Goal: Task Accomplishment & Management: Complete application form

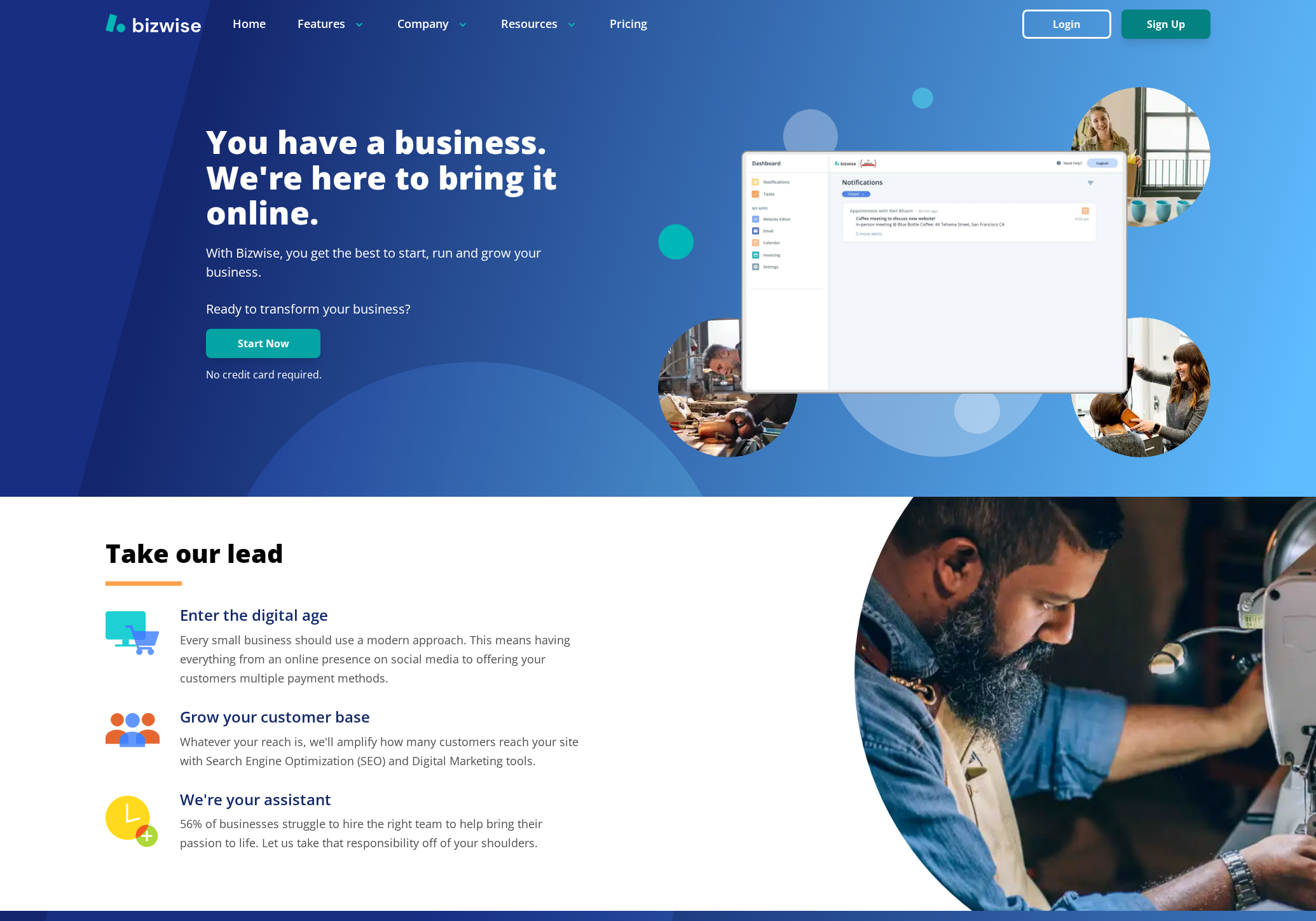
click at [1147, 19] on button "Sign Up" at bounding box center [1166, 24] width 89 height 29
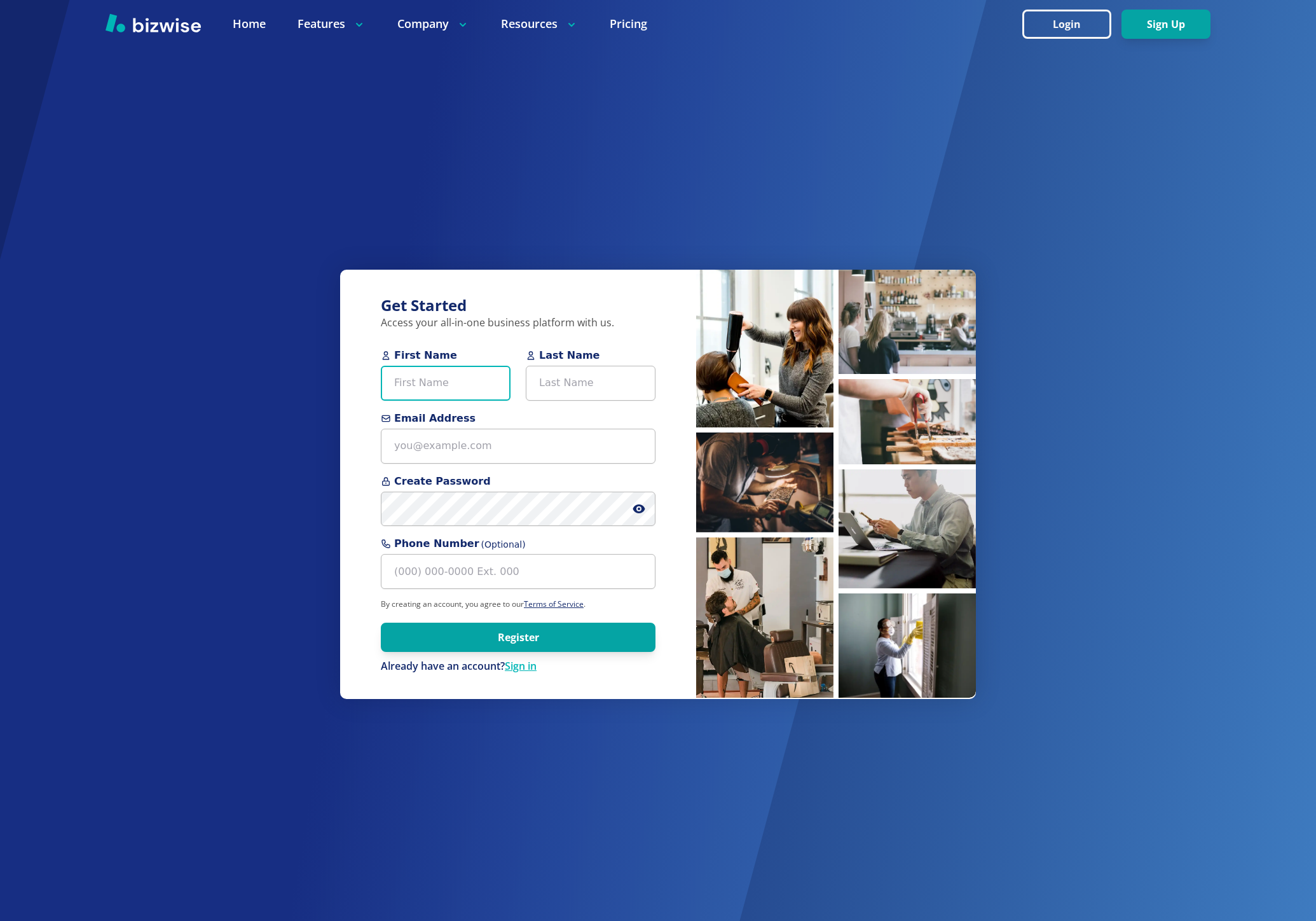
click at [434, 389] on input "First Name" at bounding box center [445, 383] width 129 height 35
paste input "[PERSON_NAME]"
click at [434, 389] on input "[PERSON_NAME]" at bounding box center [445, 383] width 129 height 35
type input "[PERSON_NAME]"
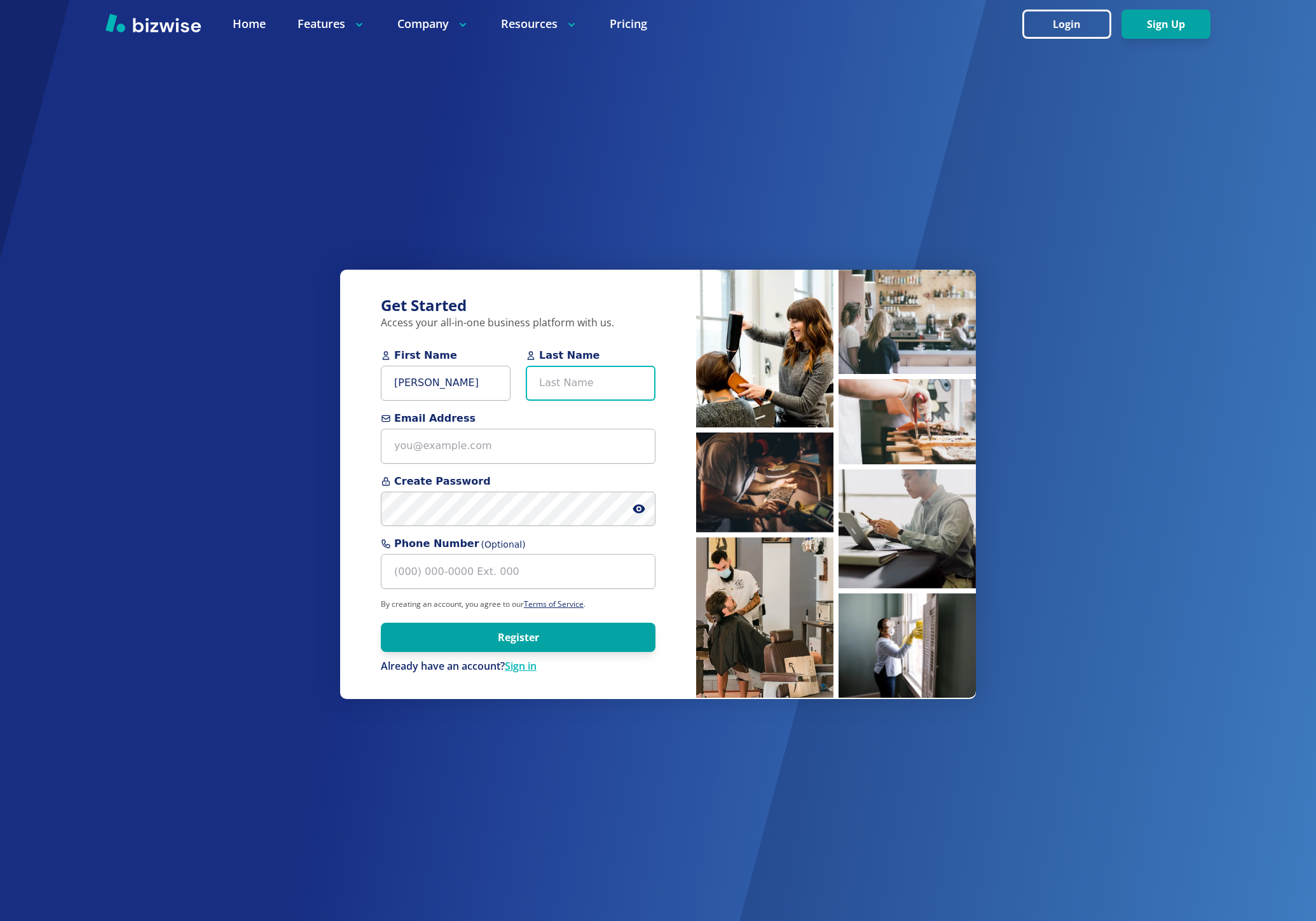
click at [632, 379] on input "Last Name" at bounding box center [590, 383] width 129 height 35
paste input "[PERSON_NAME]"
type input "[PERSON_NAME]"
click at [443, 386] on input "[PERSON_NAME]" at bounding box center [445, 383] width 129 height 35
type input "[PERSON_NAME]"
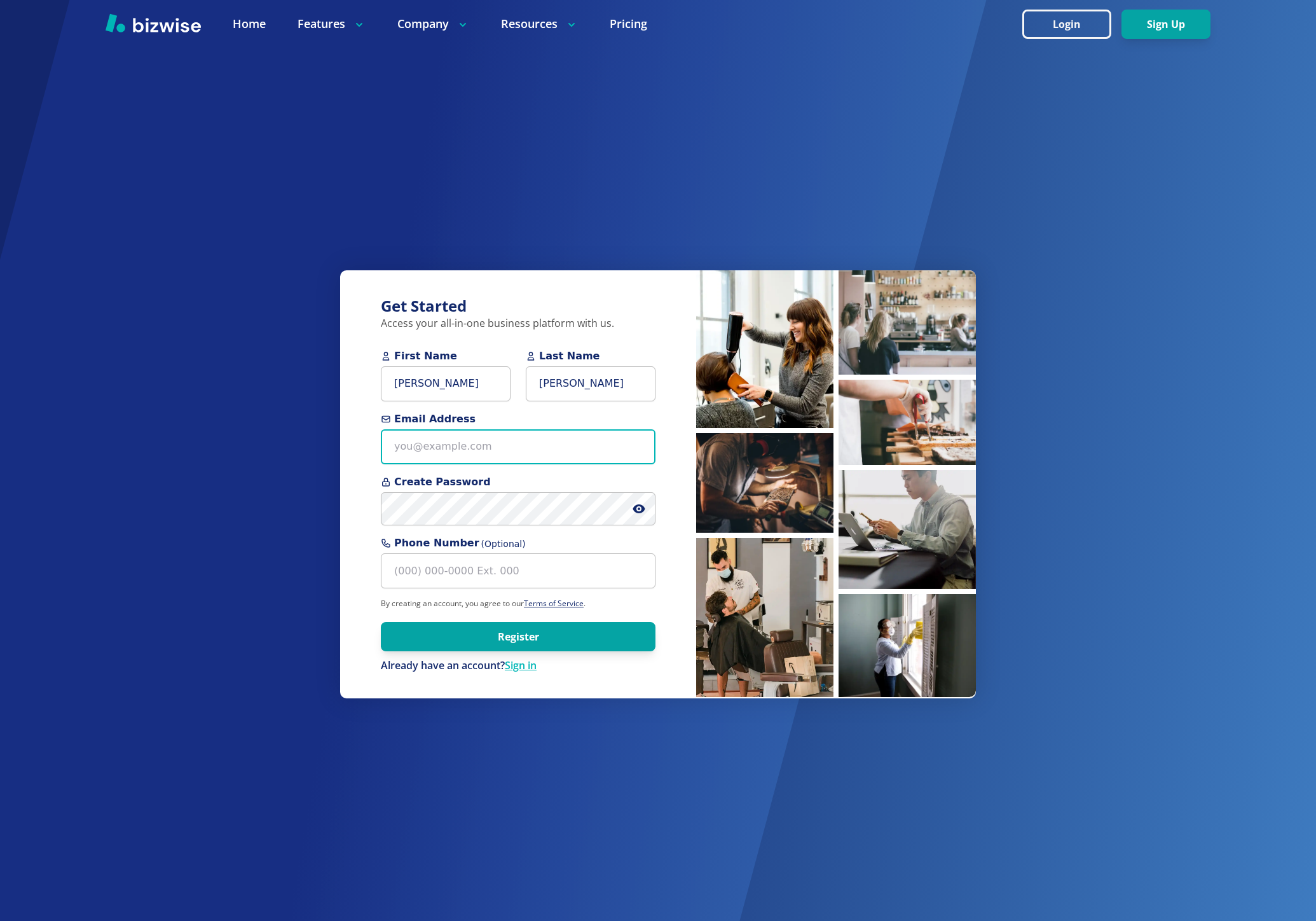
click at [486, 437] on input "Email Address" at bounding box center [518, 447] width 275 height 35
paste input "[EMAIL_ADDRESS][DOMAIN_NAME]"
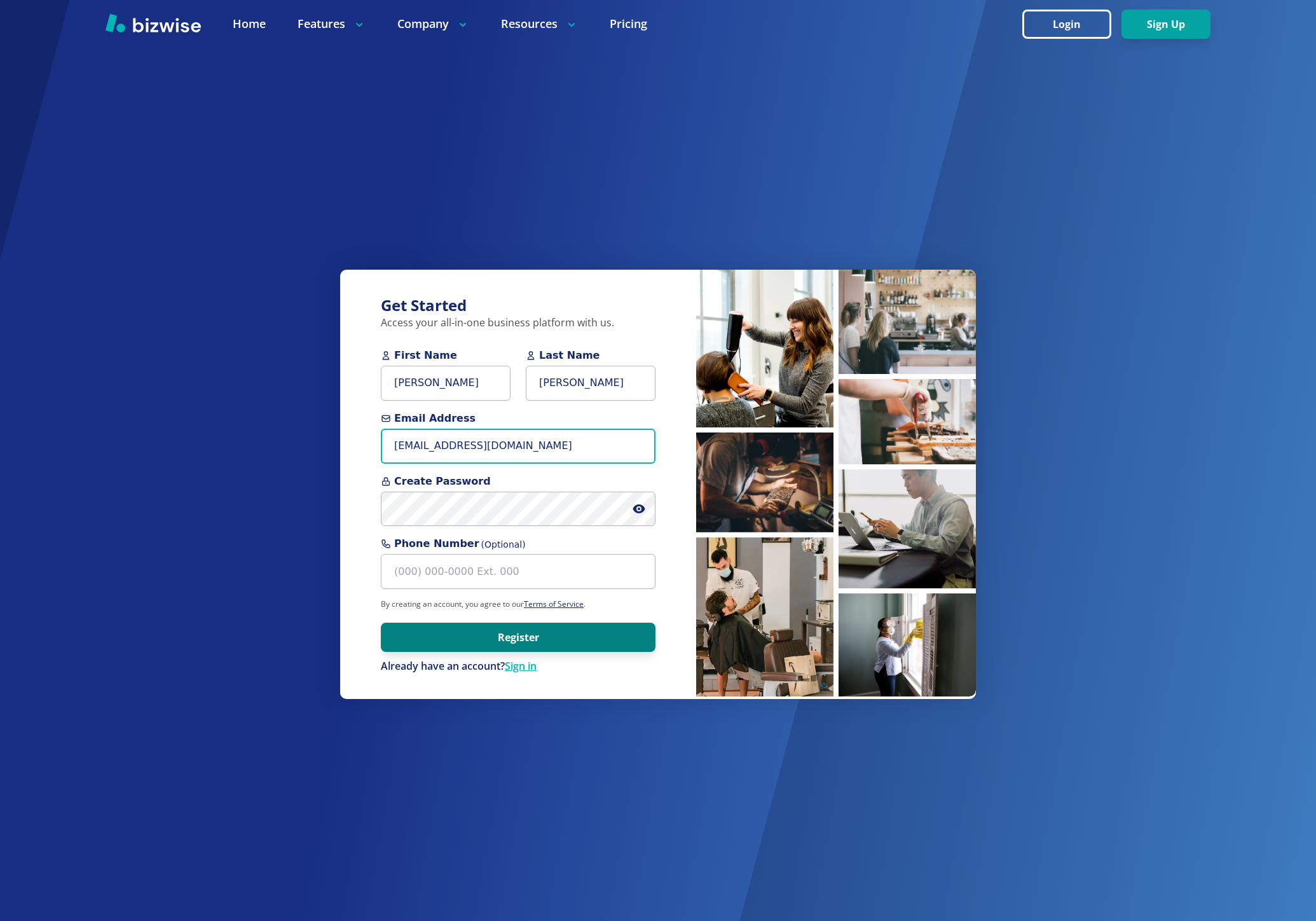
type input "[EMAIL_ADDRESS][DOMAIN_NAME]"
click at [482, 637] on button "Register" at bounding box center [518, 637] width 275 height 29
